Goal: Book appointment/travel/reservation

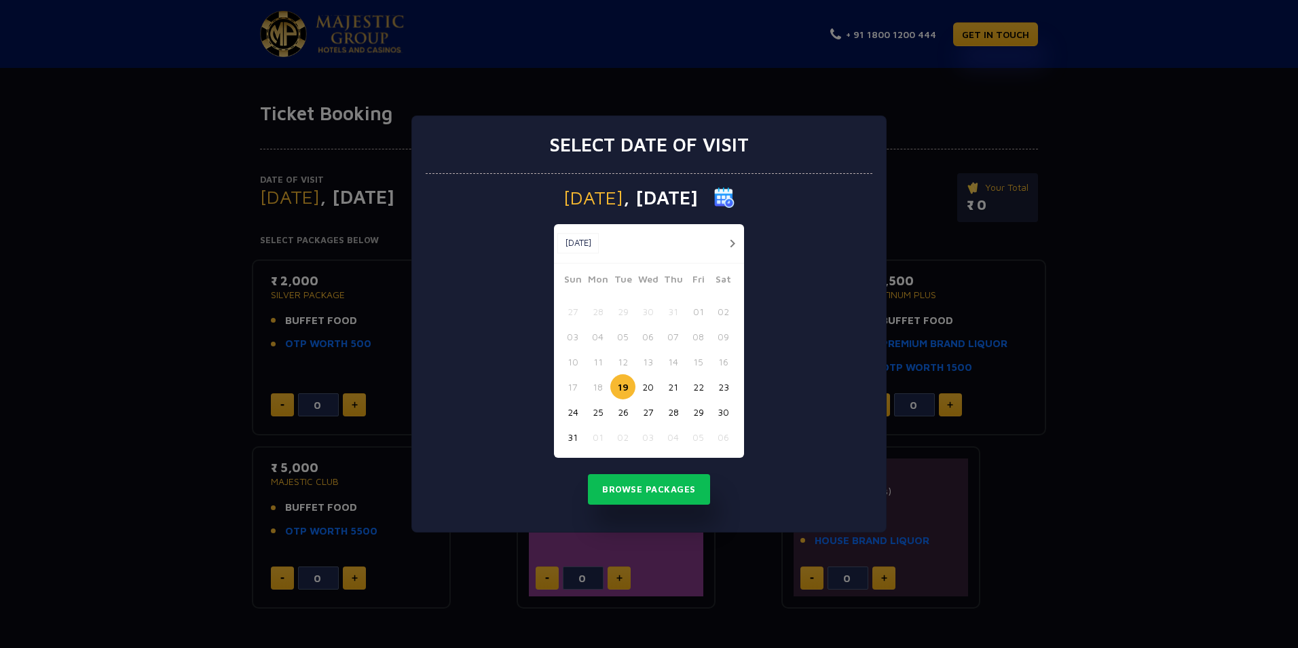
click at [697, 415] on button "29" at bounding box center [698, 411] width 25 height 25
click at [664, 495] on button "Browse Packages" at bounding box center [649, 489] width 122 height 31
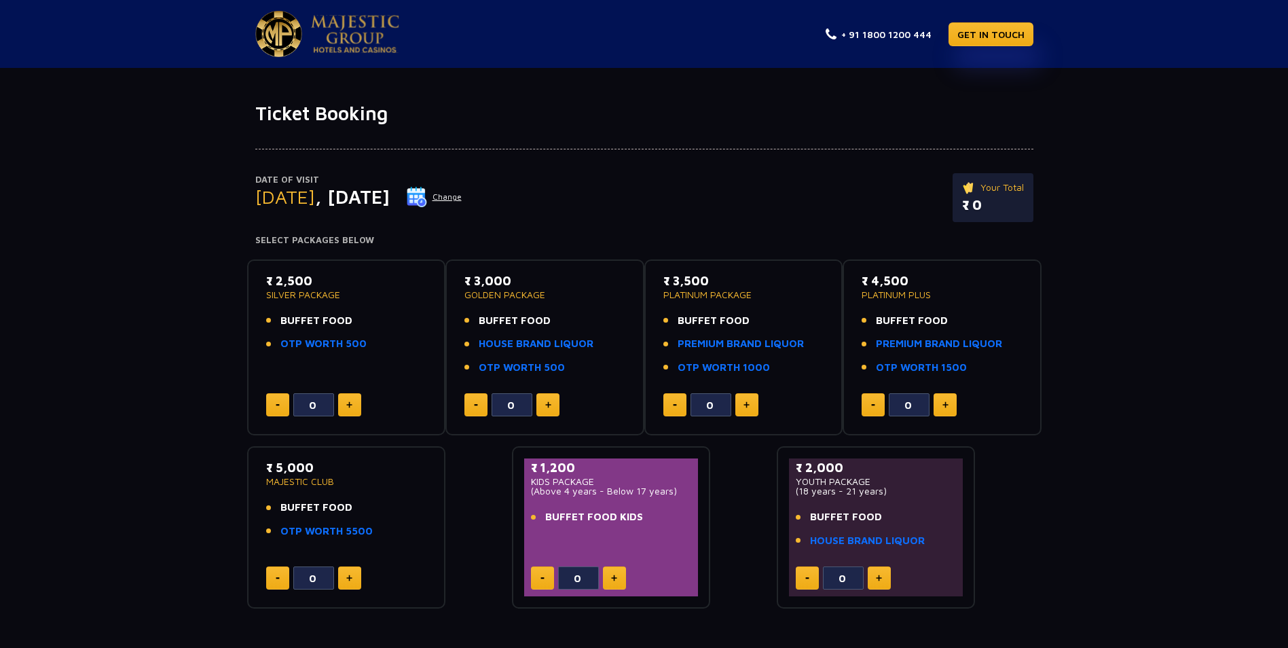
click at [375, 361] on div "₹ 2,500 SILVER PACKAGE BUFFET FOOD OTP WORTH 500 0" at bounding box center [346, 348] width 174 height 152
